Goal: Information Seeking & Learning: Learn about a topic

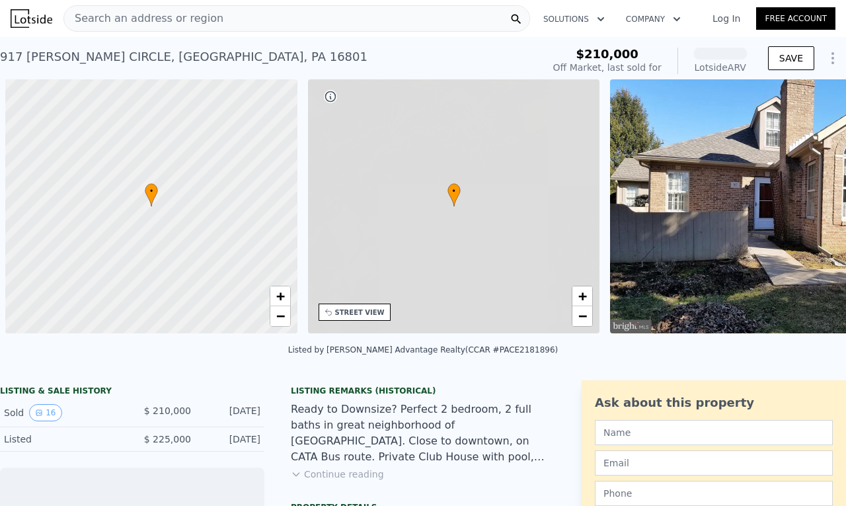
scroll to position [0, 5]
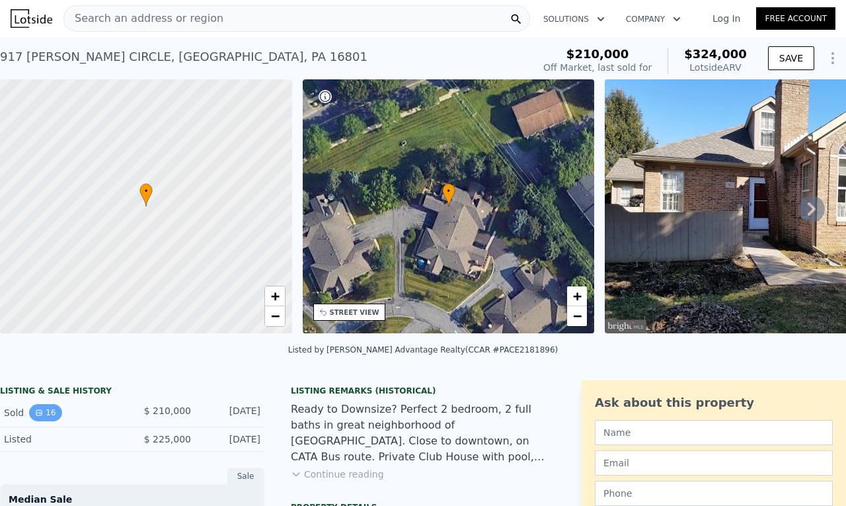
click at [50, 421] on button "16" at bounding box center [45, 412] width 32 height 17
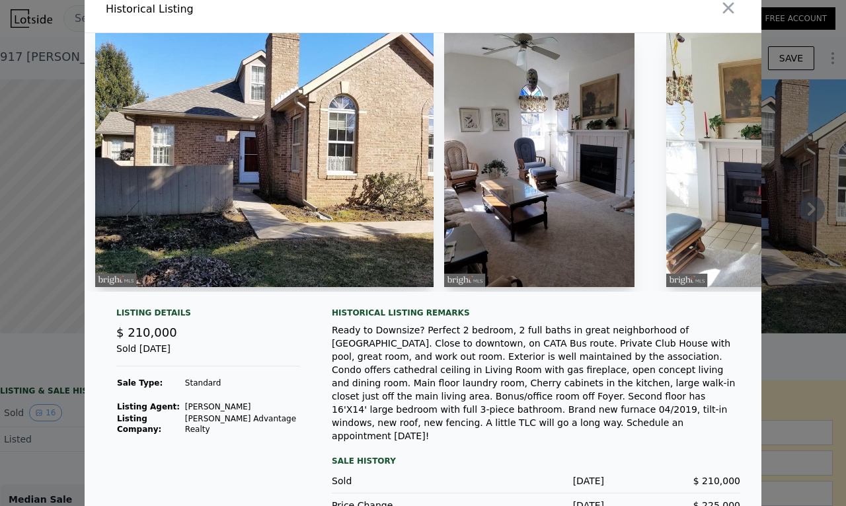
scroll to position [28, 0]
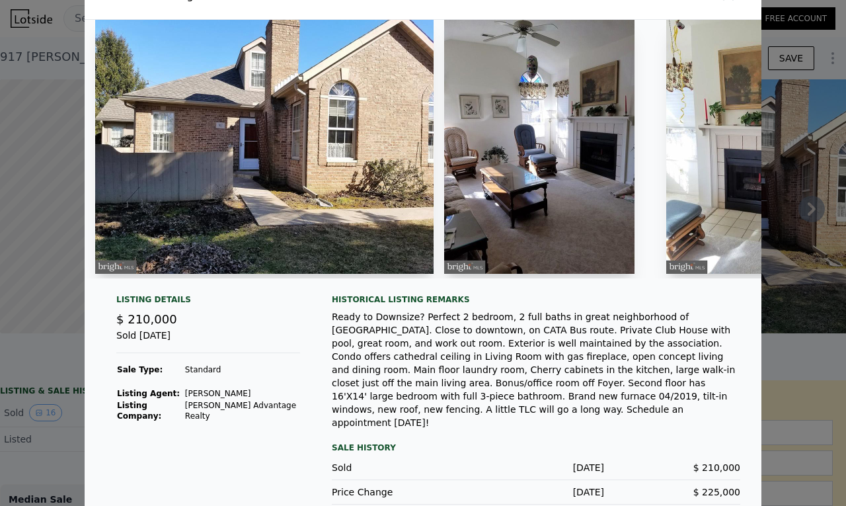
click at [552, 182] on img at bounding box center [539, 147] width 190 height 254
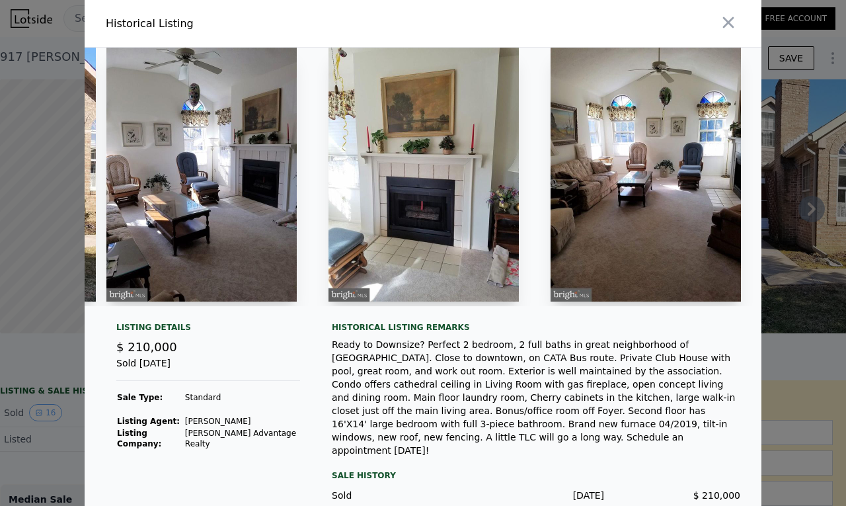
scroll to position [0, 304]
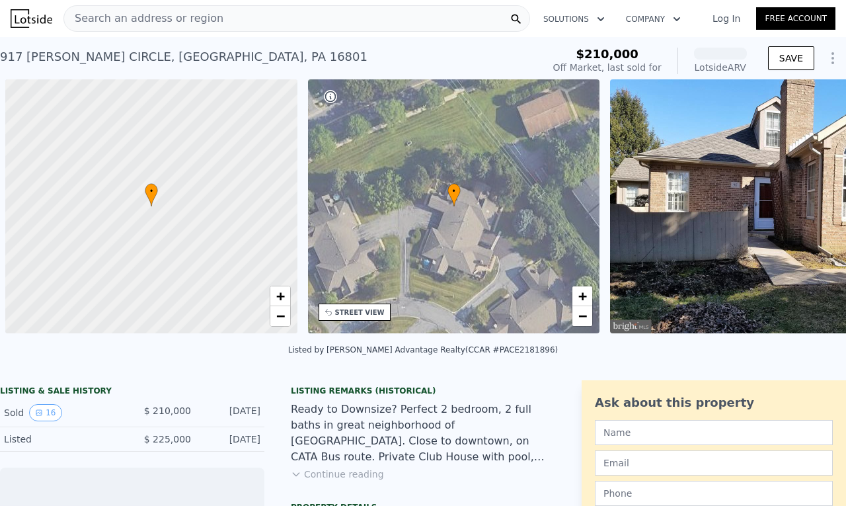
scroll to position [0, 5]
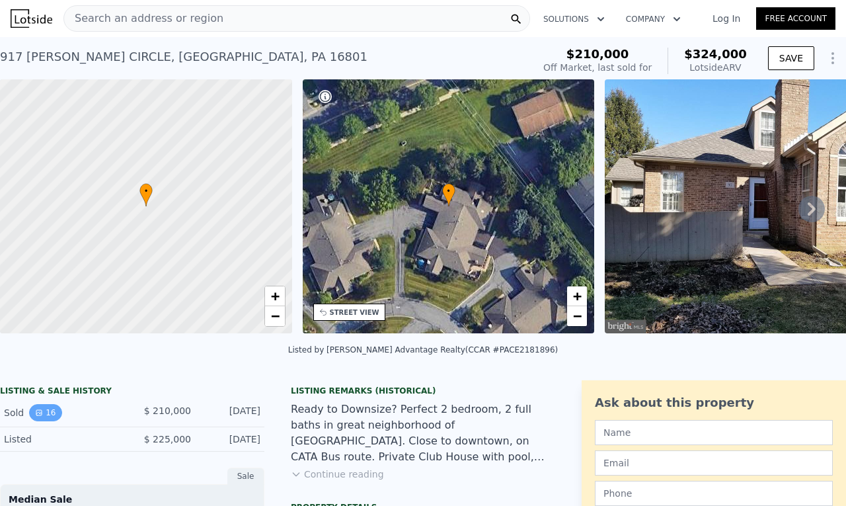
click at [47, 417] on button "16" at bounding box center [45, 412] width 32 height 17
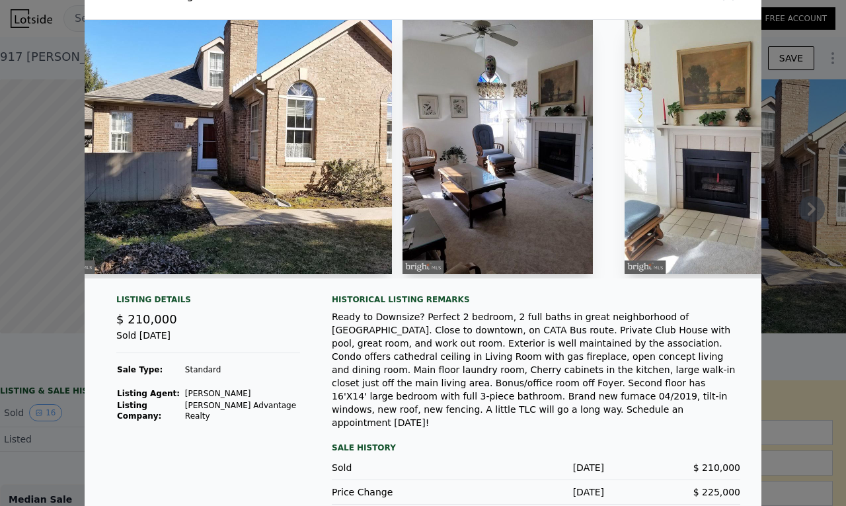
scroll to position [0, 0]
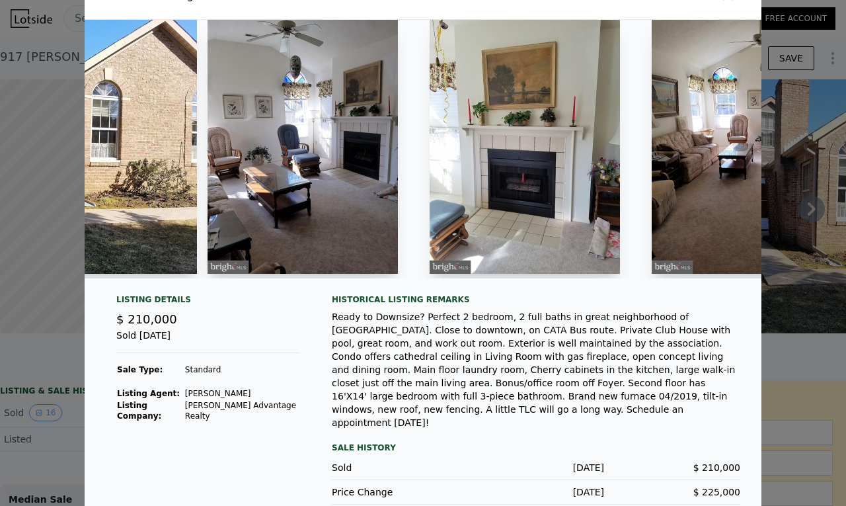
drag, startPoint x: 378, startPoint y: 285, endPoint x: 205, endPoint y: 306, distance: 174.4
click at [205, 306] on div "Listing Details $ 210,000 Sold [DATE] Sale Type: Standard Listing Agent: [PERSO…" at bounding box center [423, 273] width 677 height 506
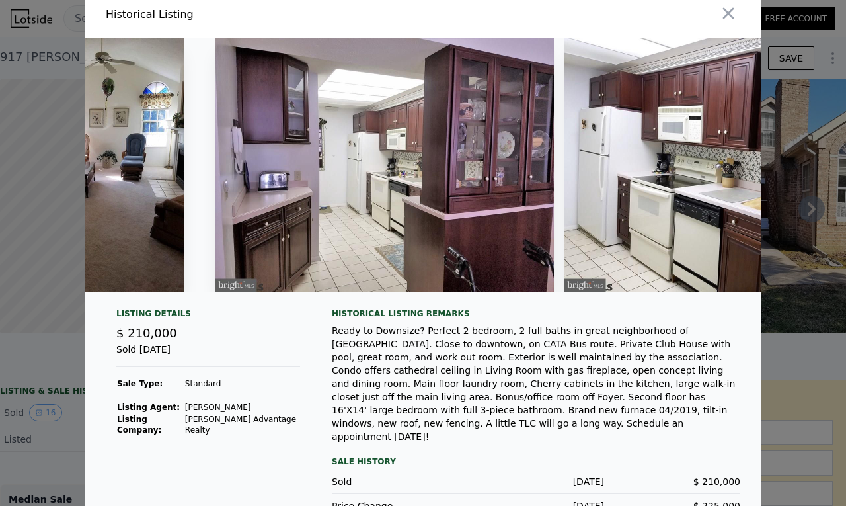
scroll to position [24, 0]
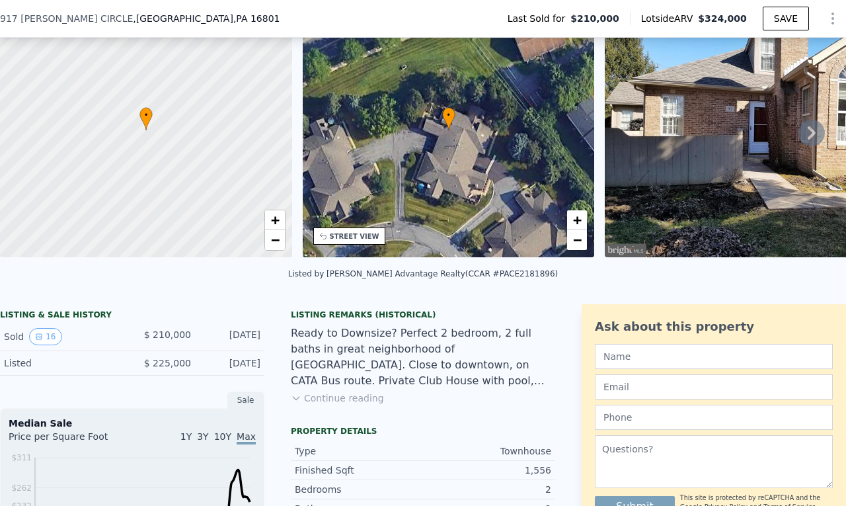
scroll to position [127, 0]
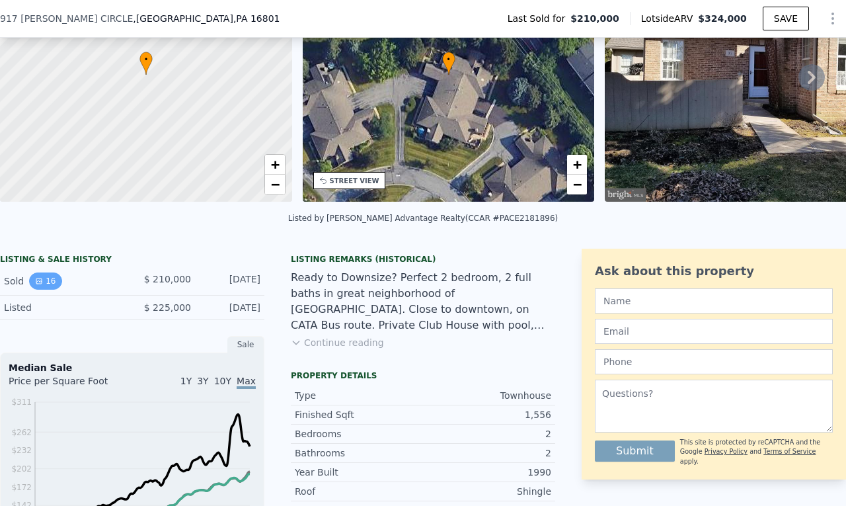
click at [39, 289] on button "16" at bounding box center [45, 280] width 32 height 17
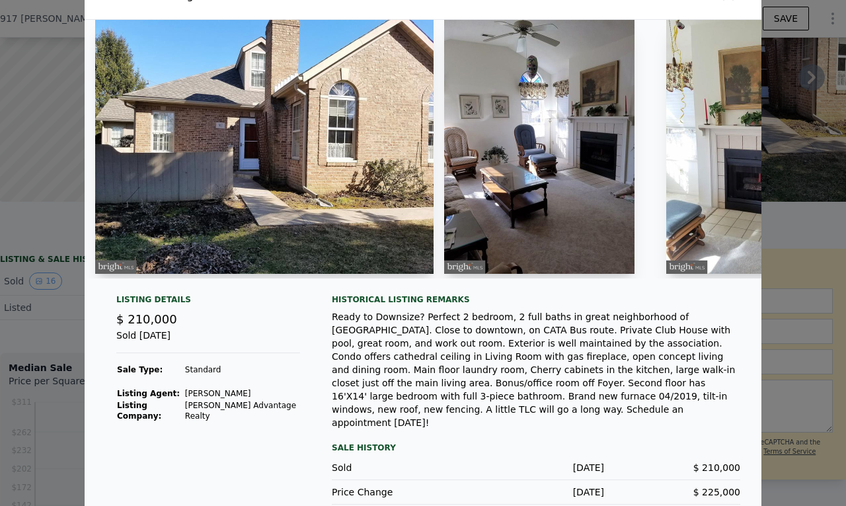
scroll to position [0, 0]
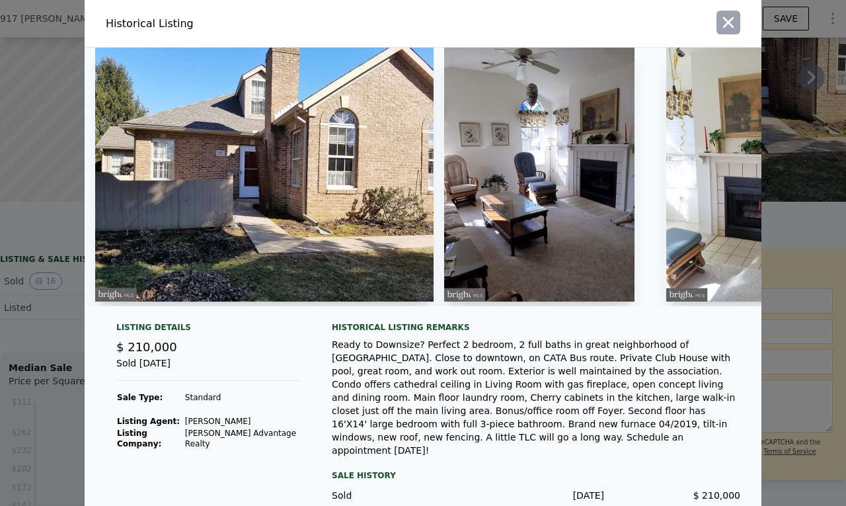
click at [731, 22] on icon "button" at bounding box center [728, 22] width 19 height 19
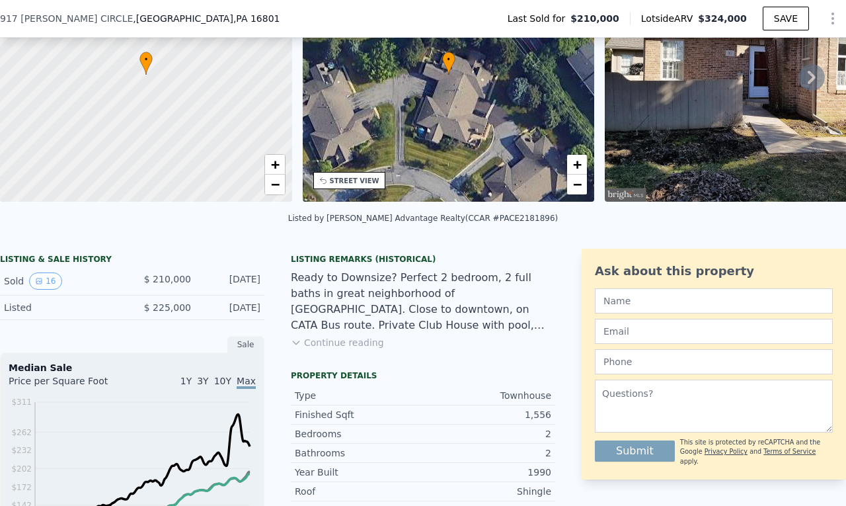
click at [15, 314] on div "Listed" at bounding box center [63, 307] width 118 height 13
click at [15, 282] on div "Sold 16" at bounding box center [63, 280] width 118 height 17
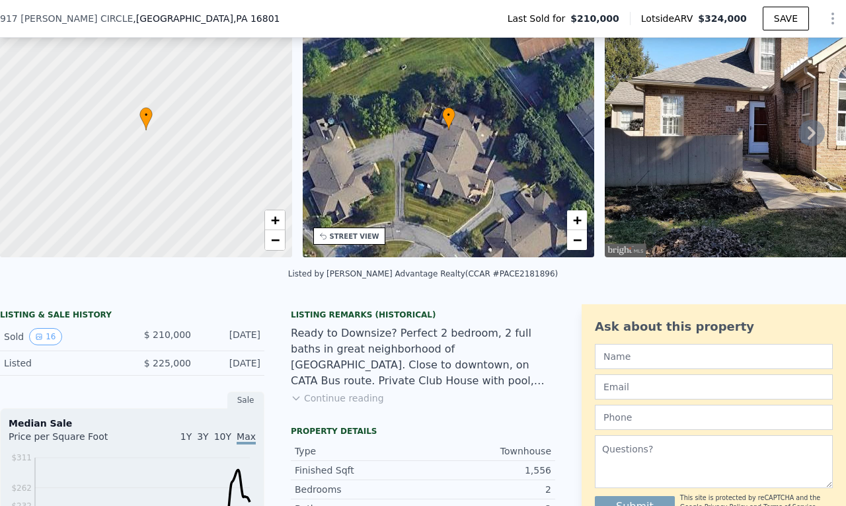
scroll to position [259, 0]
